Goal: Task Accomplishment & Management: Manage account settings

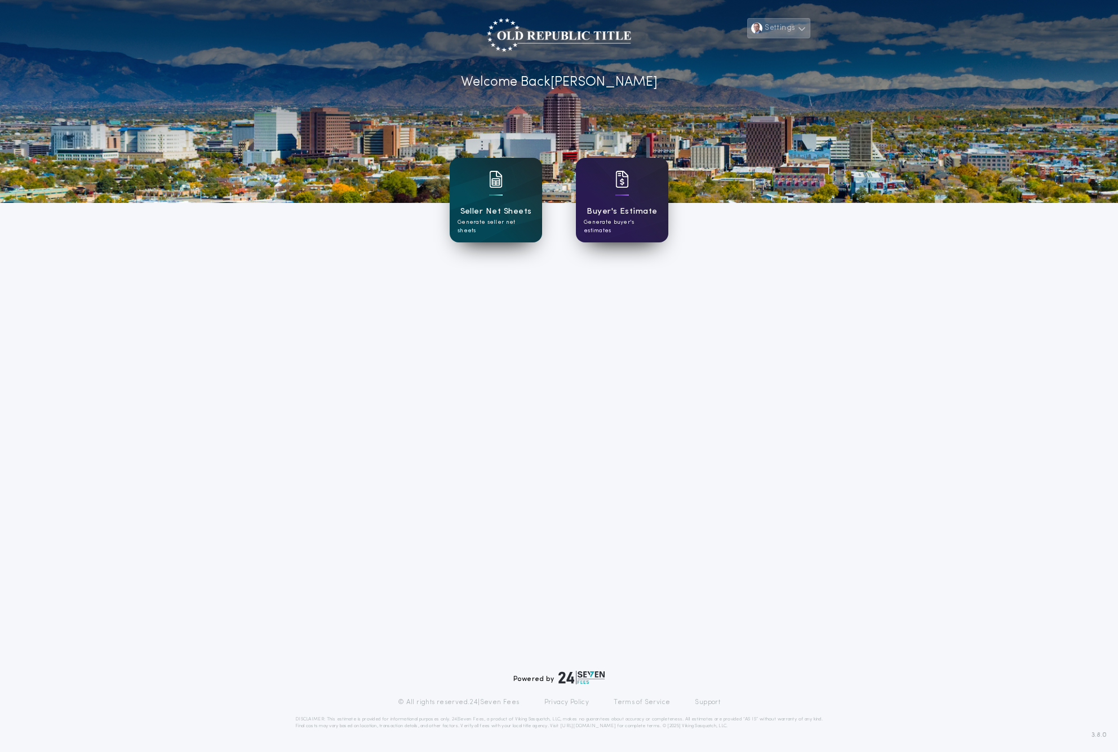
click at [792, 34] on button "Settings" at bounding box center [778, 28] width 63 height 20
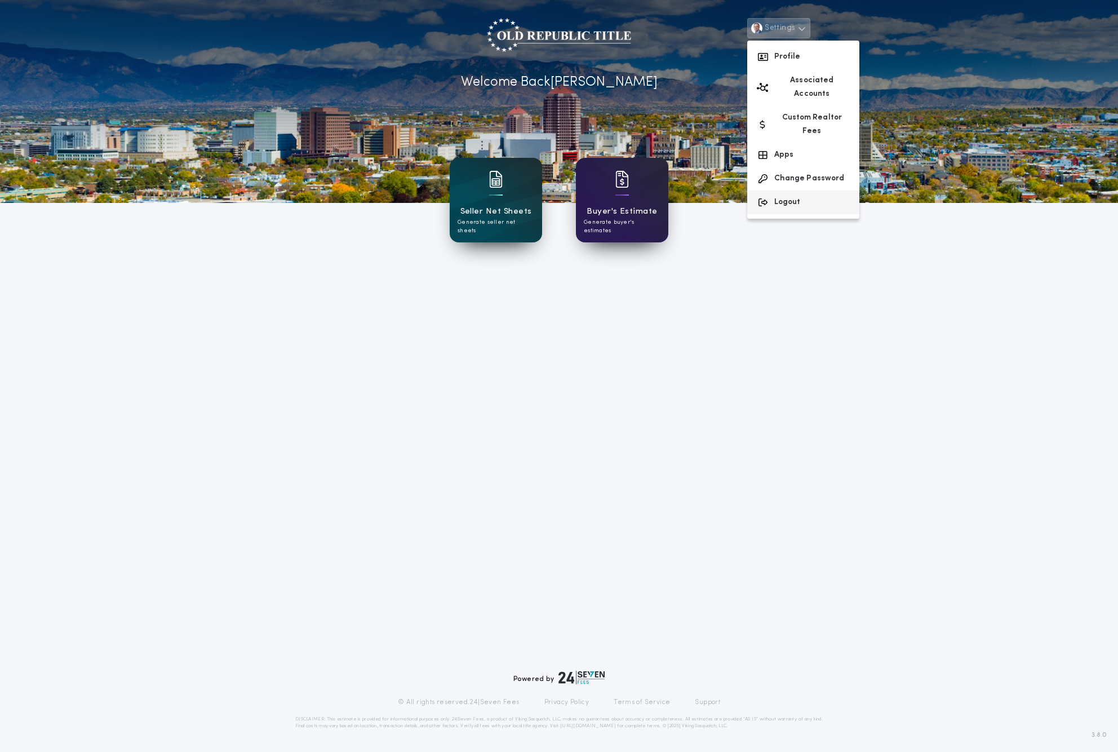
click at [786, 190] on button "Logout" at bounding box center [803, 202] width 112 height 24
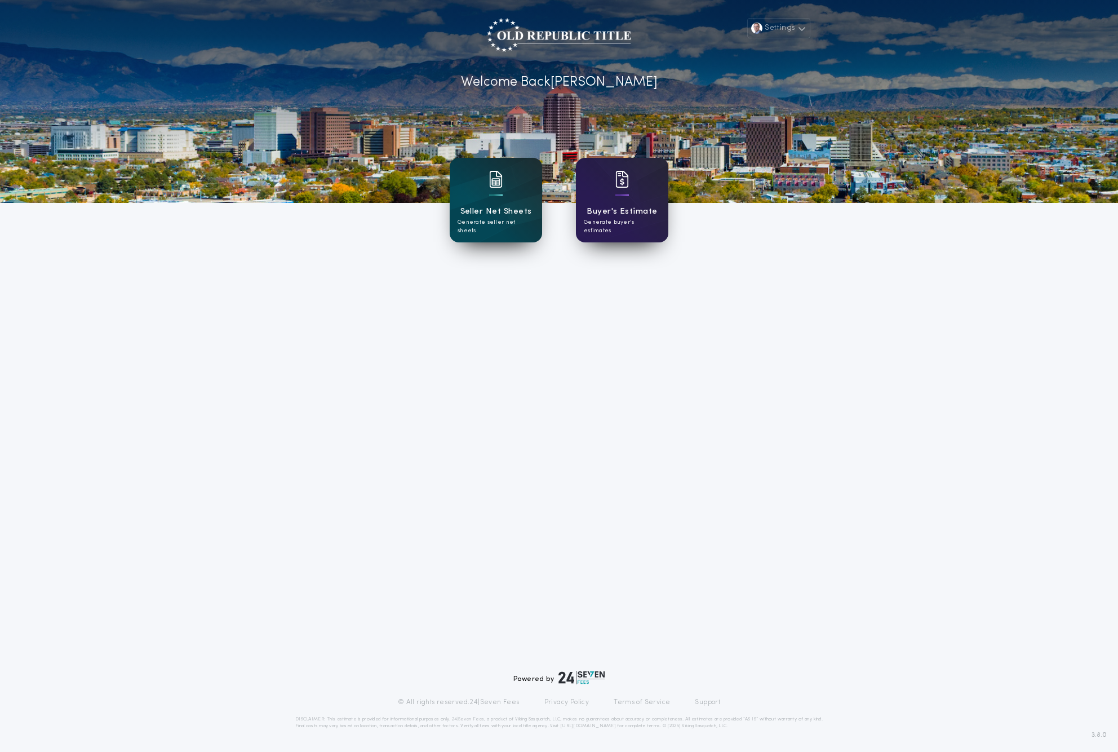
click at [459, 477] on div "Settings Welcome Back [PERSON_NAME] Net Sheets Generate seller net sheets Buyer…" at bounding box center [559, 376] width 1118 height 752
